Goal: Task Accomplishment & Management: Manage account settings

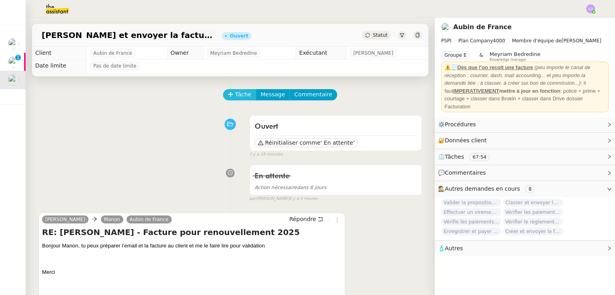
click at [239, 98] on span "Tâche" at bounding box center [243, 94] width 16 height 9
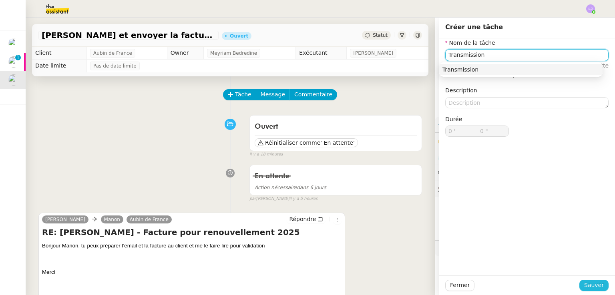
type input "Transmission"
click at [584, 284] on span "Sauver" at bounding box center [594, 285] width 20 height 9
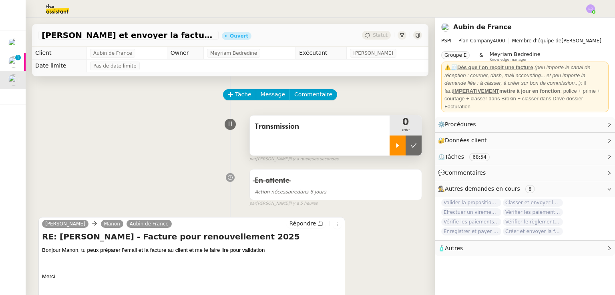
click at [391, 147] on div at bounding box center [397, 146] width 16 height 20
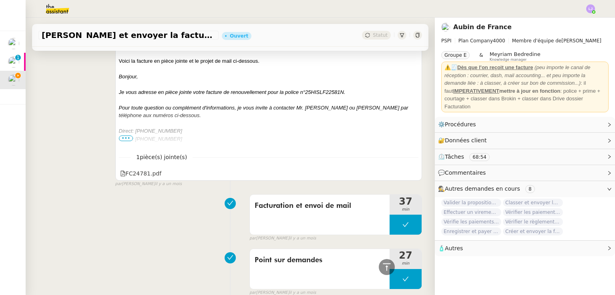
scroll to position [1305, 0]
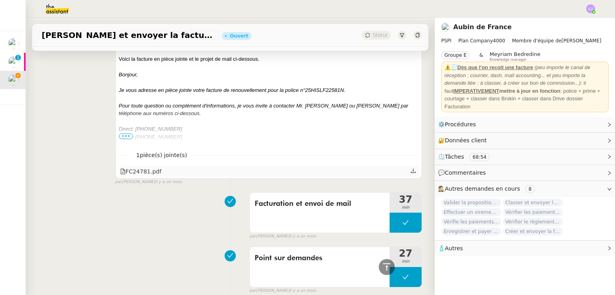
click at [411, 173] on icon at bounding box center [413, 171] width 5 height 4
click at [127, 137] on span "•••" at bounding box center [126, 137] width 14 height 6
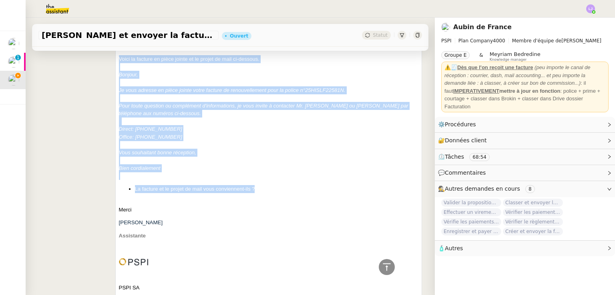
drag, startPoint x: 114, startPoint y: 62, endPoint x: 266, endPoint y: 189, distance: 198.4
copy div "Voici la facture en pièce jointe et le projet de mail ci-dessous. Bonjour, Je v…"
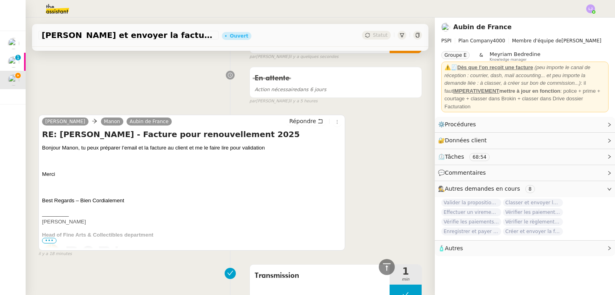
scroll to position [72, 0]
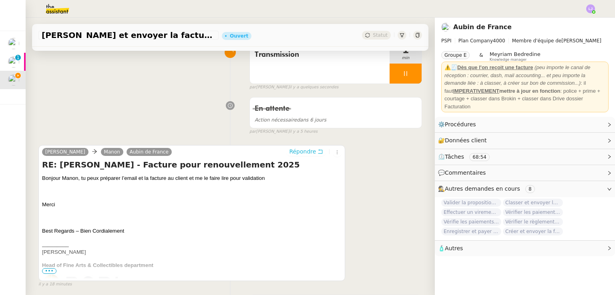
click at [306, 154] on span "Répondre" at bounding box center [302, 152] width 27 height 8
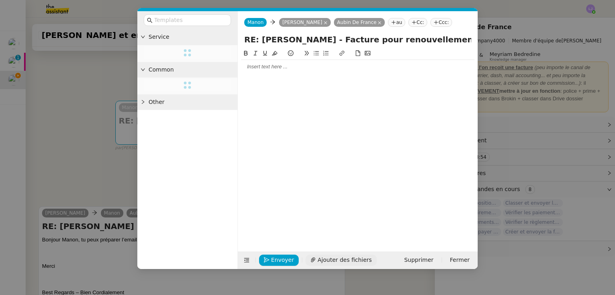
click at [319, 259] on span "Ajouter des fichiers" at bounding box center [344, 260] width 54 height 9
click at [264, 72] on div at bounding box center [357, 67] width 233 height 14
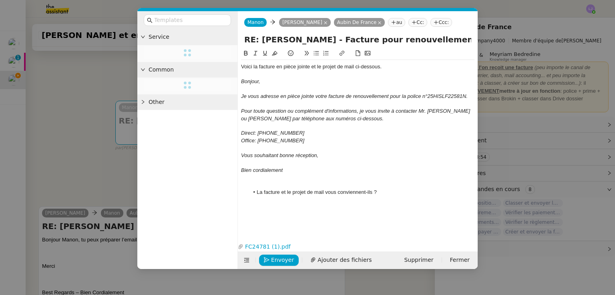
scroll to position [0, 0]
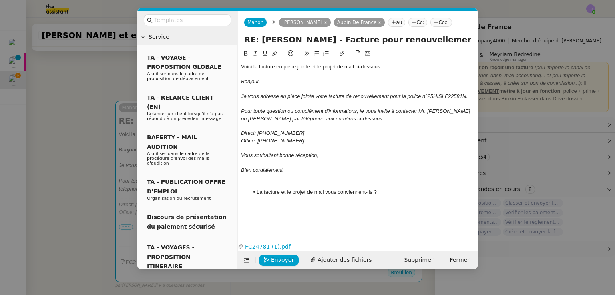
click at [243, 66] on div "Voici la facture en pièce jointe et le projet de mail ci-dessous." at bounding box center [357, 66] width 233 height 7
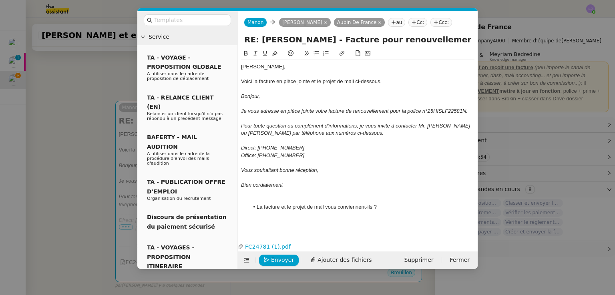
click at [353, 82] on div "Voici la facture en pièce jointe et le projet de mail ci-dessous." at bounding box center [357, 81] width 233 height 7
click at [289, 199] on div at bounding box center [357, 199] width 233 height 7
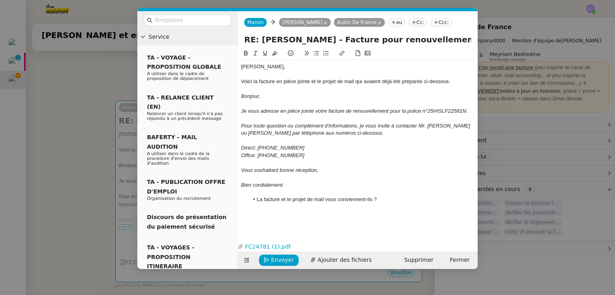
click at [397, 198] on li "La facture et le projet de mail vous conviennent-ils ?" at bounding box center [362, 199] width 226 height 7
click at [284, 262] on span "Envoyer" at bounding box center [282, 261] width 23 height 9
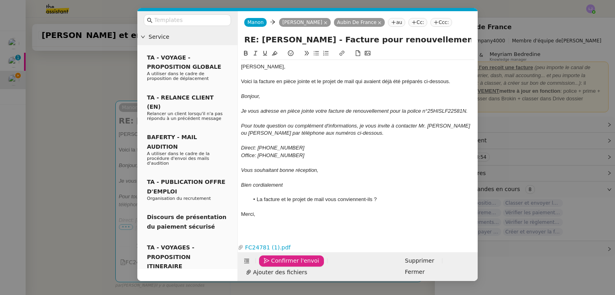
click at [284, 262] on span "Confirmer l'envoi" at bounding box center [295, 261] width 48 height 9
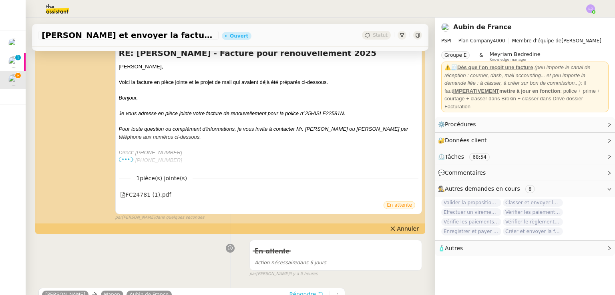
scroll to position [139, 0]
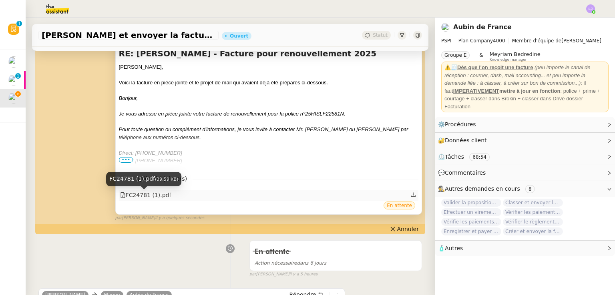
click at [159, 194] on div "FC24781 (1).pdf" at bounding box center [145, 195] width 51 height 9
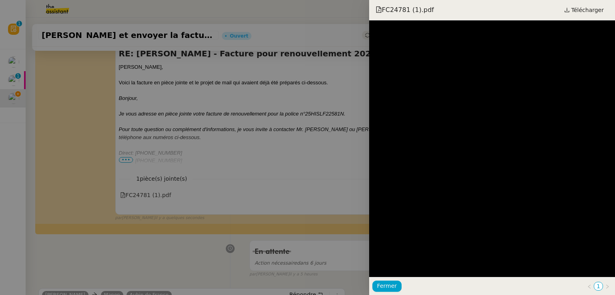
click at [200, 156] on div at bounding box center [307, 147] width 615 height 295
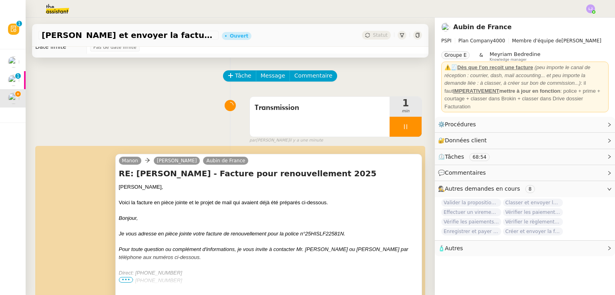
scroll to position [0, 0]
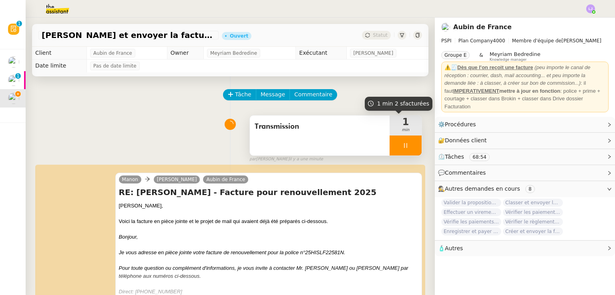
click at [404, 142] on div at bounding box center [405, 146] width 32 height 20
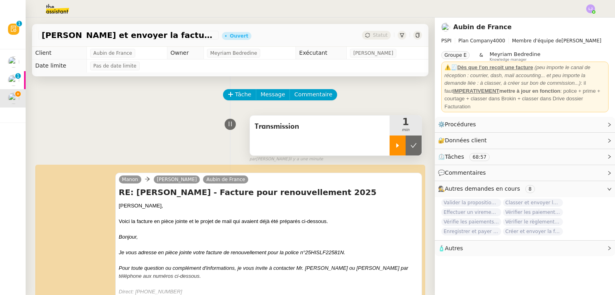
click at [405, 142] on button at bounding box center [413, 146] width 16 height 20
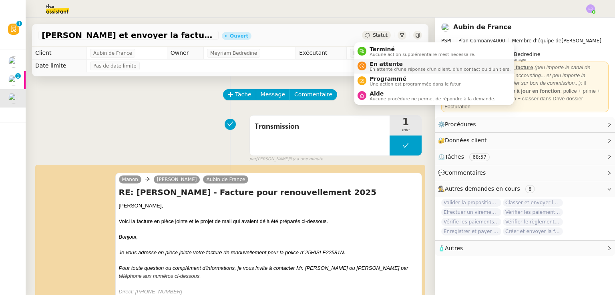
click at [379, 63] on span "En attente" at bounding box center [439, 64] width 141 height 6
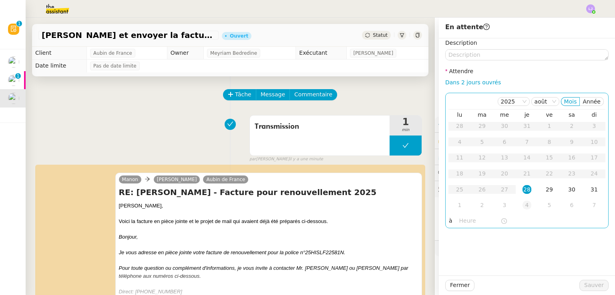
click at [522, 205] on div "4" at bounding box center [526, 205] width 9 height 9
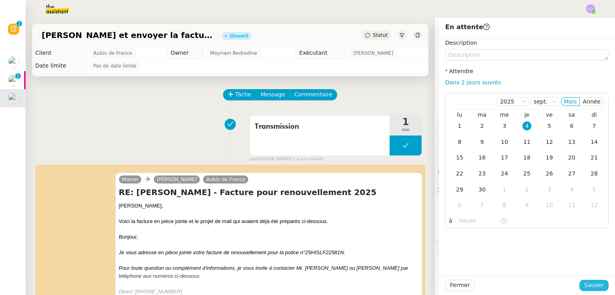
click at [584, 285] on span "Sauver" at bounding box center [594, 285] width 20 height 9
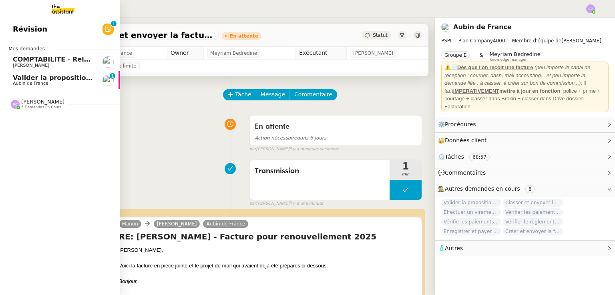
click at [20, 78] on span "Valider la proposition d'assurance Honda" at bounding box center [87, 78] width 149 height 8
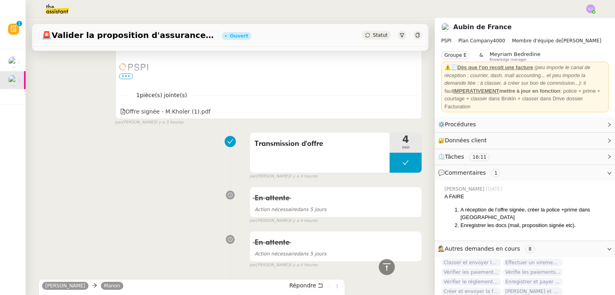
scroll to position [445, 0]
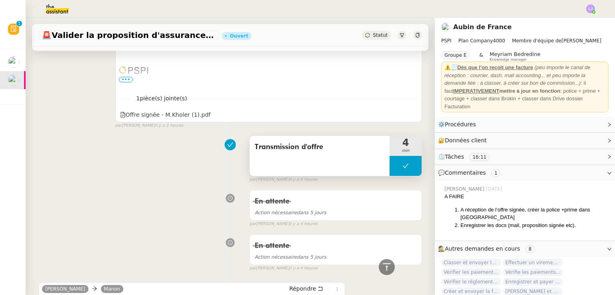
click at [389, 170] on button at bounding box center [405, 166] width 32 height 20
click at [389, 170] on div at bounding box center [397, 166] width 16 height 20
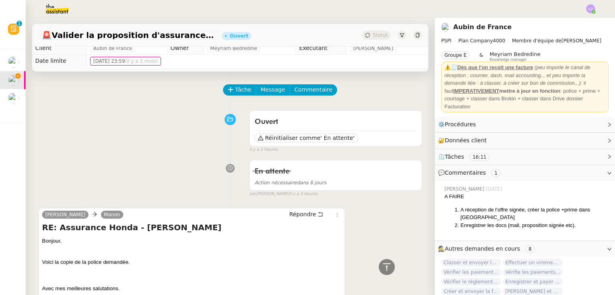
scroll to position [0, 0]
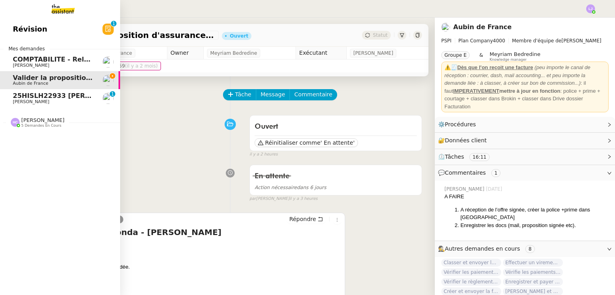
click at [61, 97] on span "25HISLH22933 [PERSON_NAME] & 25HISLJ23032 [PERSON_NAME]" at bounding box center [131, 96] width 237 height 8
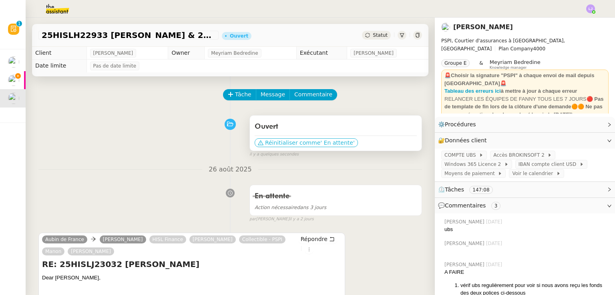
click at [320, 141] on span "' En attente'" at bounding box center [337, 143] width 34 height 8
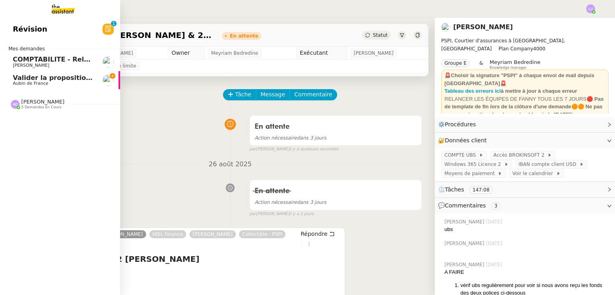
click at [34, 80] on span "Valider la proposition d'assurance Honda" at bounding box center [87, 78] width 149 height 8
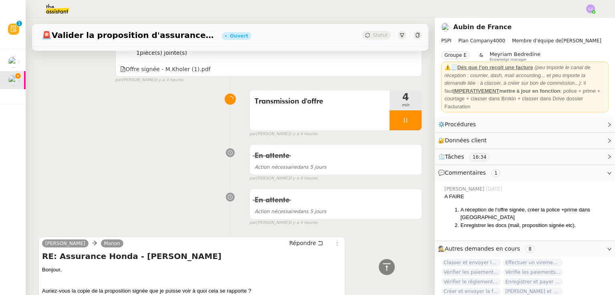
scroll to position [492, 0]
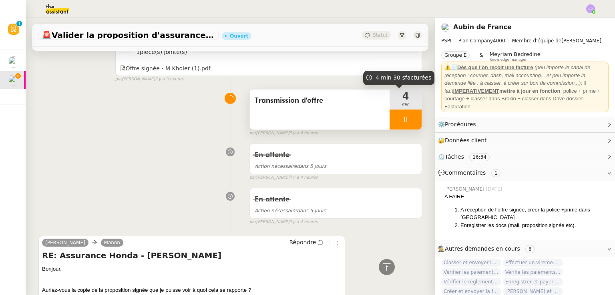
click at [405, 112] on div at bounding box center [405, 120] width 32 height 20
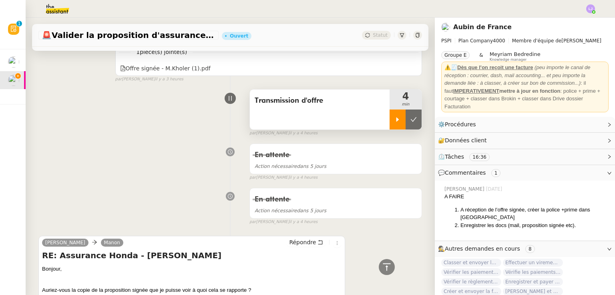
click at [405, 112] on button at bounding box center [413, 120] width 16 height 20
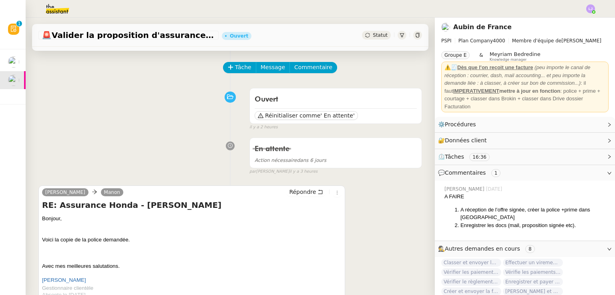
scroll to position [0, 0]
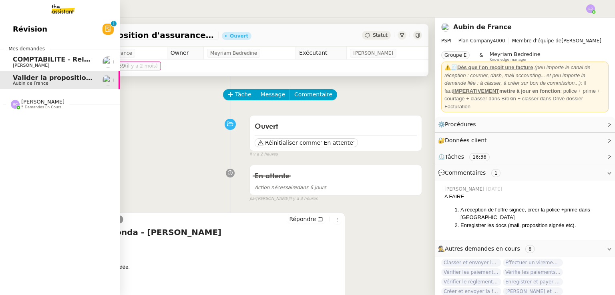
click at [52, 101] on span "[PERSON_NAME]" at bounding box center [42, 102] width 43 height 6
